Goal: Transaction & Acquisition: Obtain resource

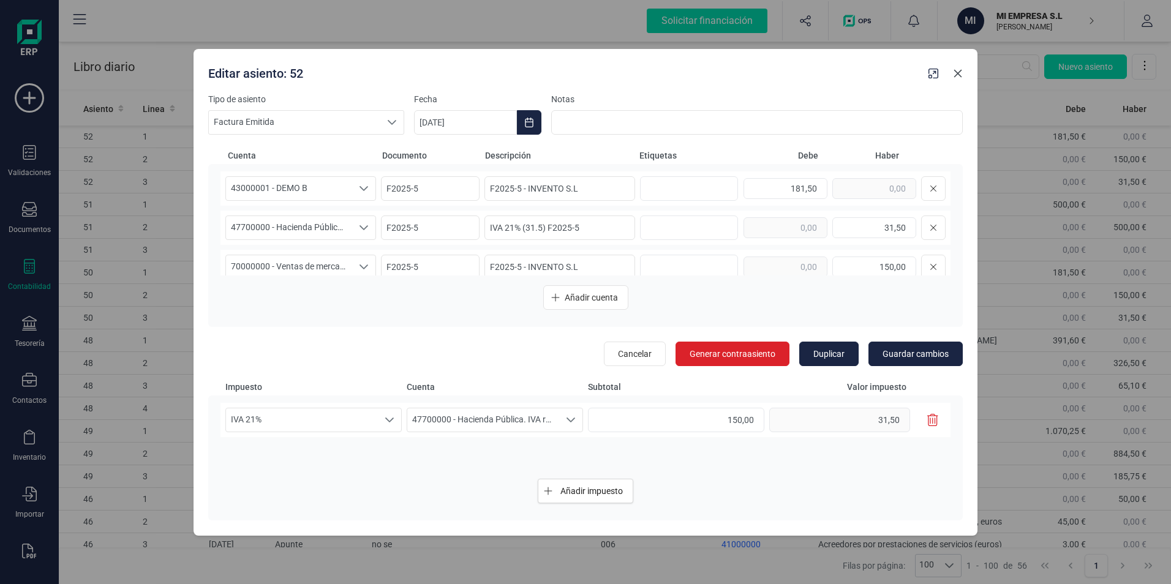
click at [961, 77] on icon "button" at bounding box center [958, 74] width 10 height 10
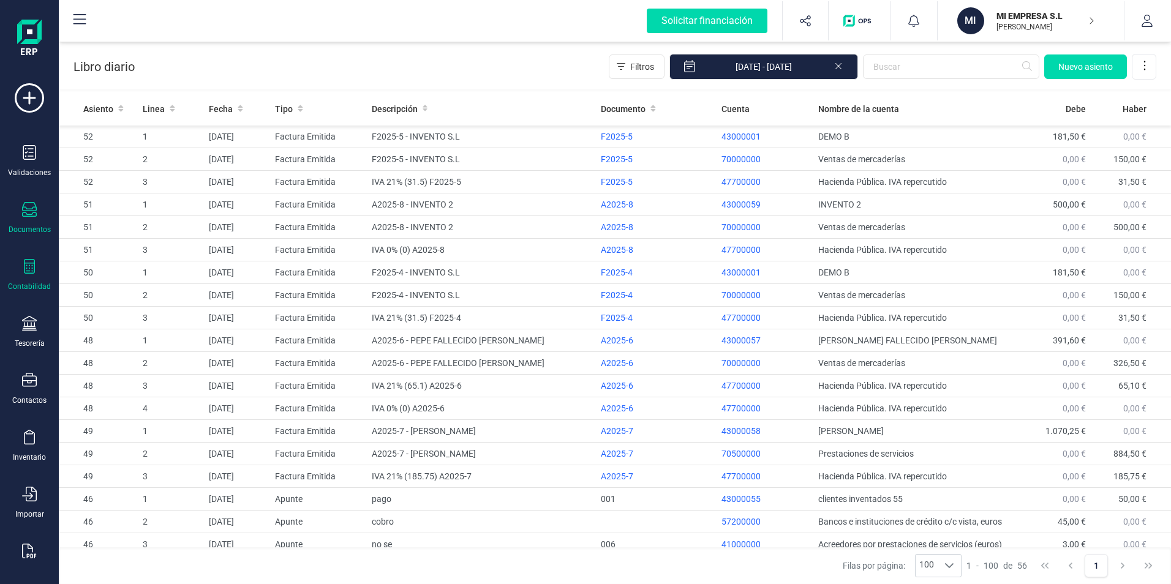
click at [34, 221] on div "Documentos" at bounding box center [29, 218] width 49 height 32
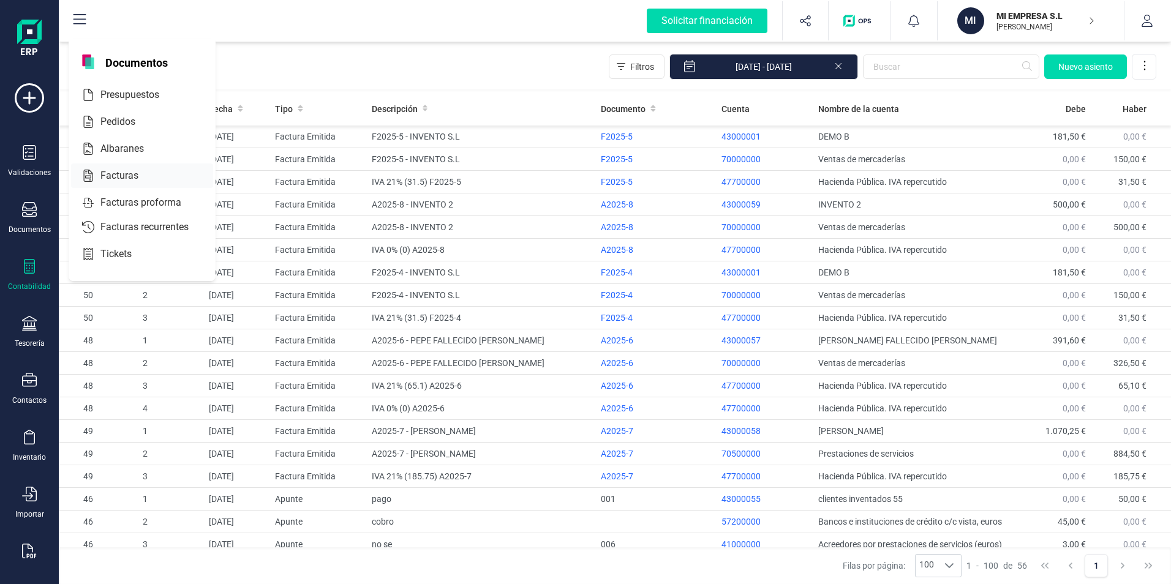
click at [123, 174] on span "Facturas" at bounding box center [128, 175] width 65 height 15
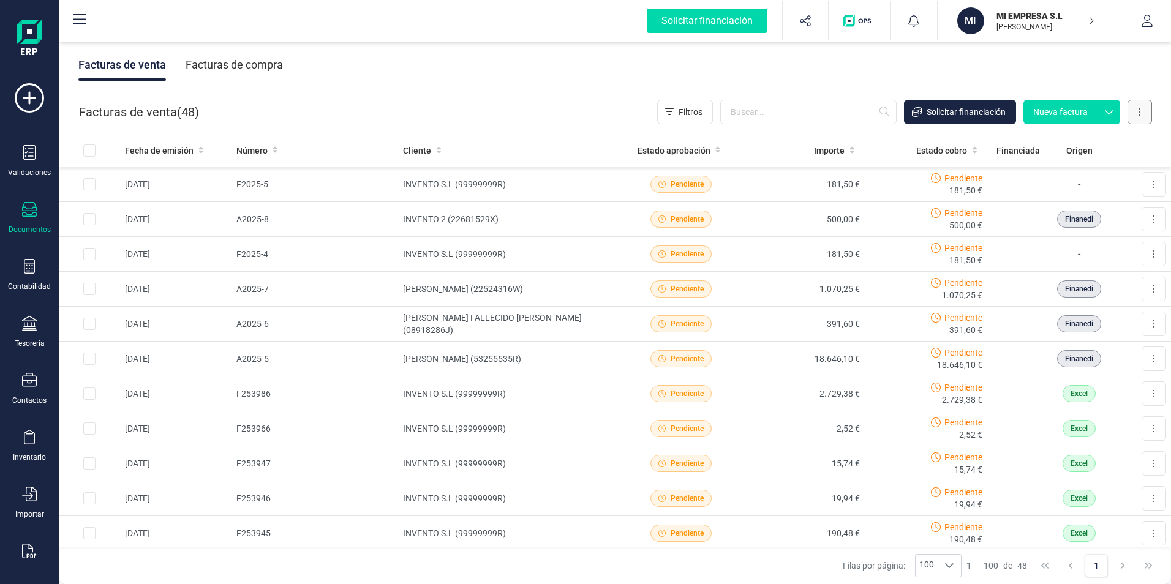
click at [1139, 116] on icon at bounding box center [1140, 112] width 2 height 10
click at [1083, 165] on span "Carga masiva (Excel)" at bounding box center [1066, 167] width 80 height 12
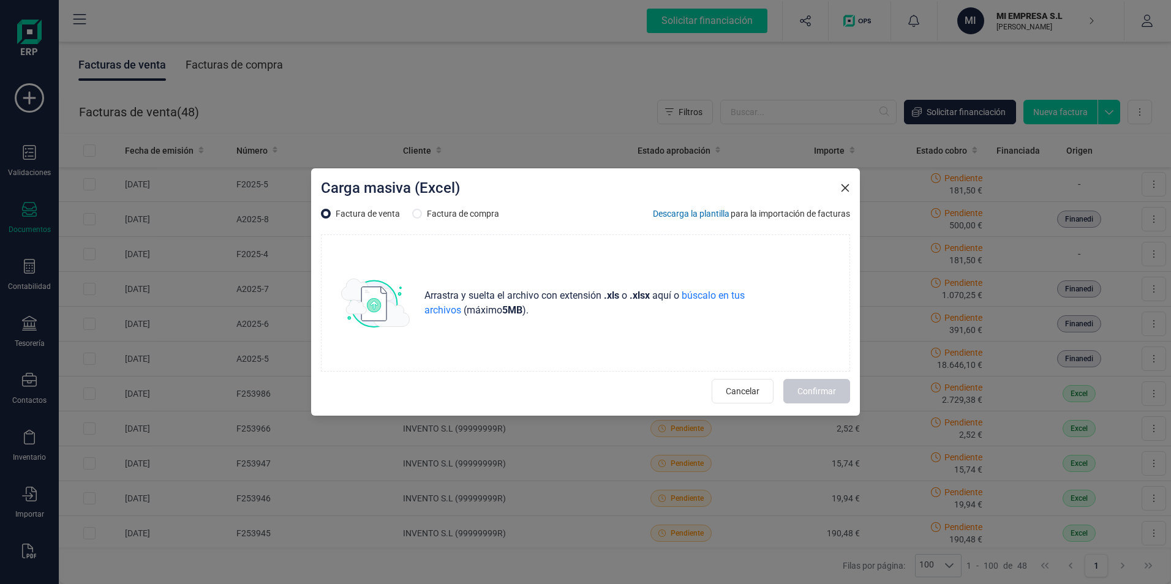
click at [705, 210] on span "Descarga la plantilla" at bounding box center [691, 214] width 77 height 12
click at [844, 187] on icon "button" at bounding box center [846, 188] width 8 height 8
